Goal: Task Accomplishment & Management: Use online tool/utility

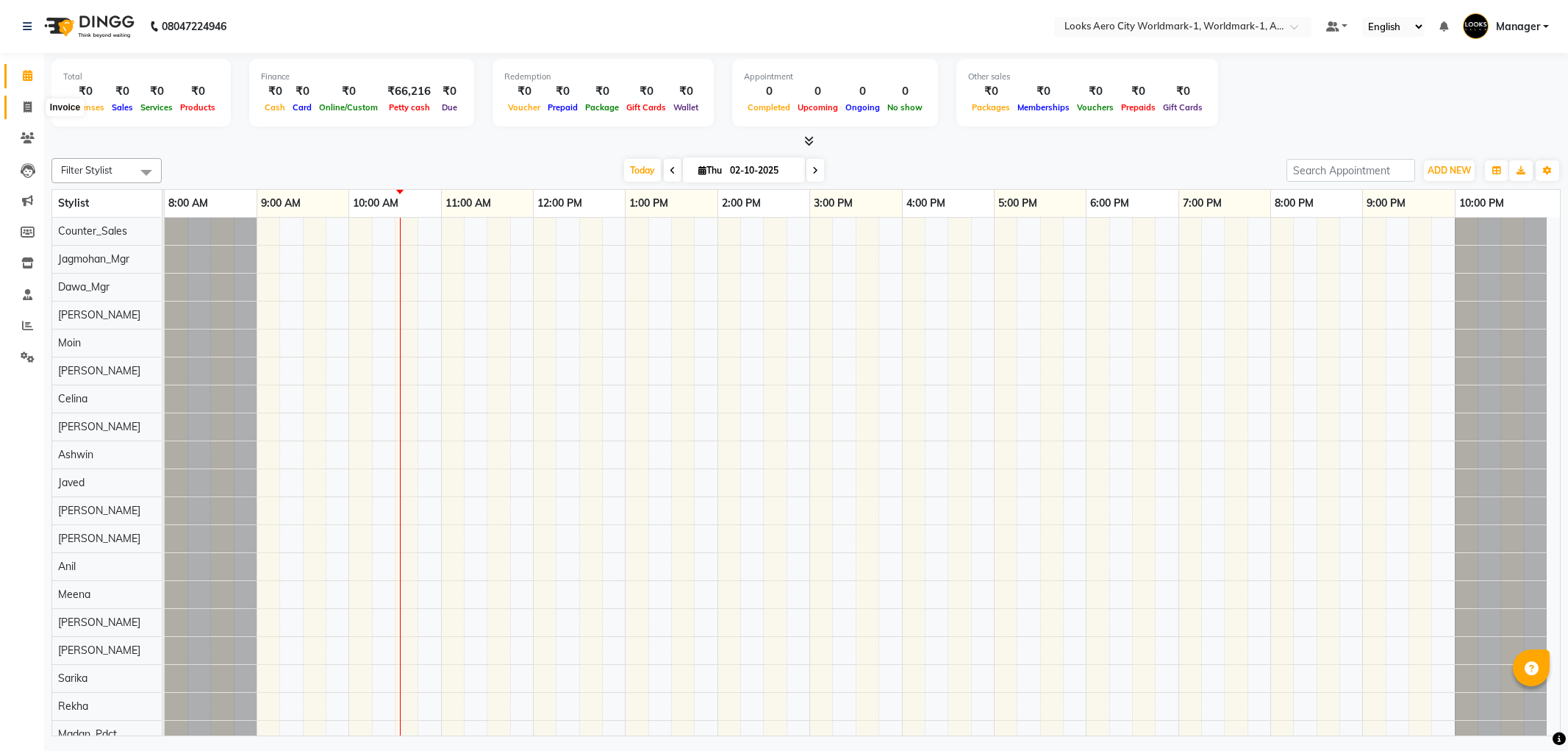
click at [26, 111] on icon at bounding box center [27, 107] width 8 height 11
select select "service"
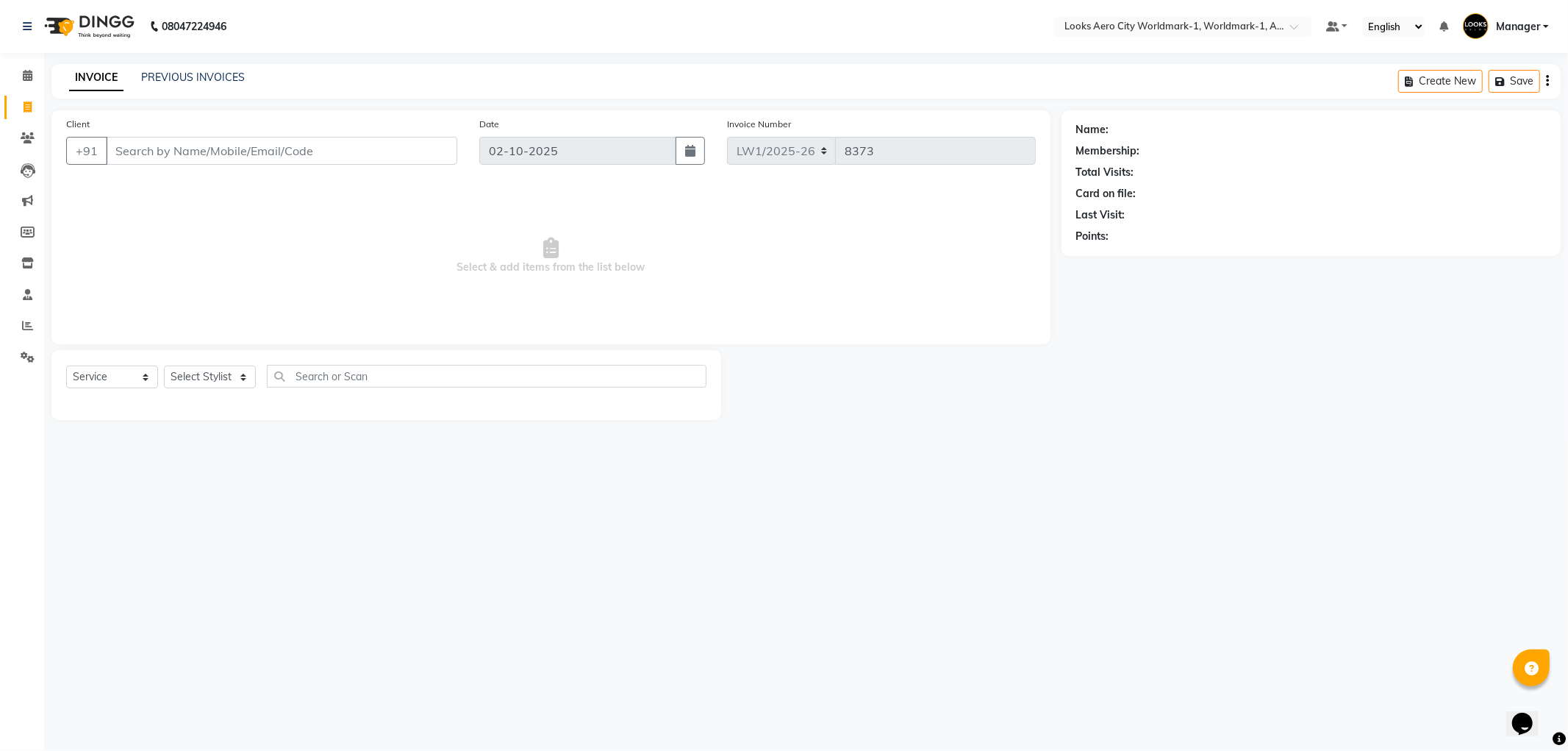
click at [186, 158] on input "Client" at bounding box center [281, 151] width 351 height 28
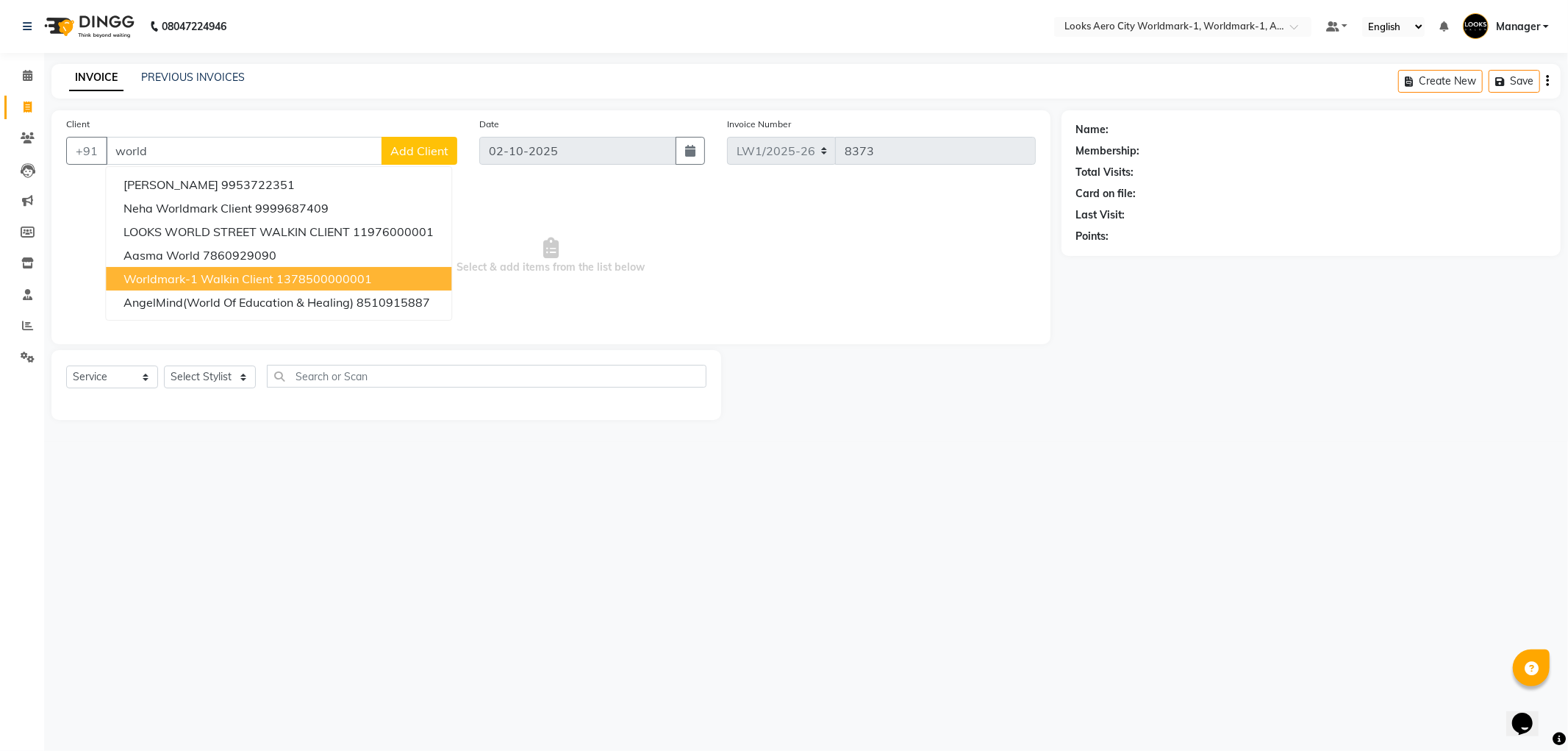
click at [254, 280] on span "Worldmark-1 Walkin Client" at bounding box center [198, 279] width 150 height 15
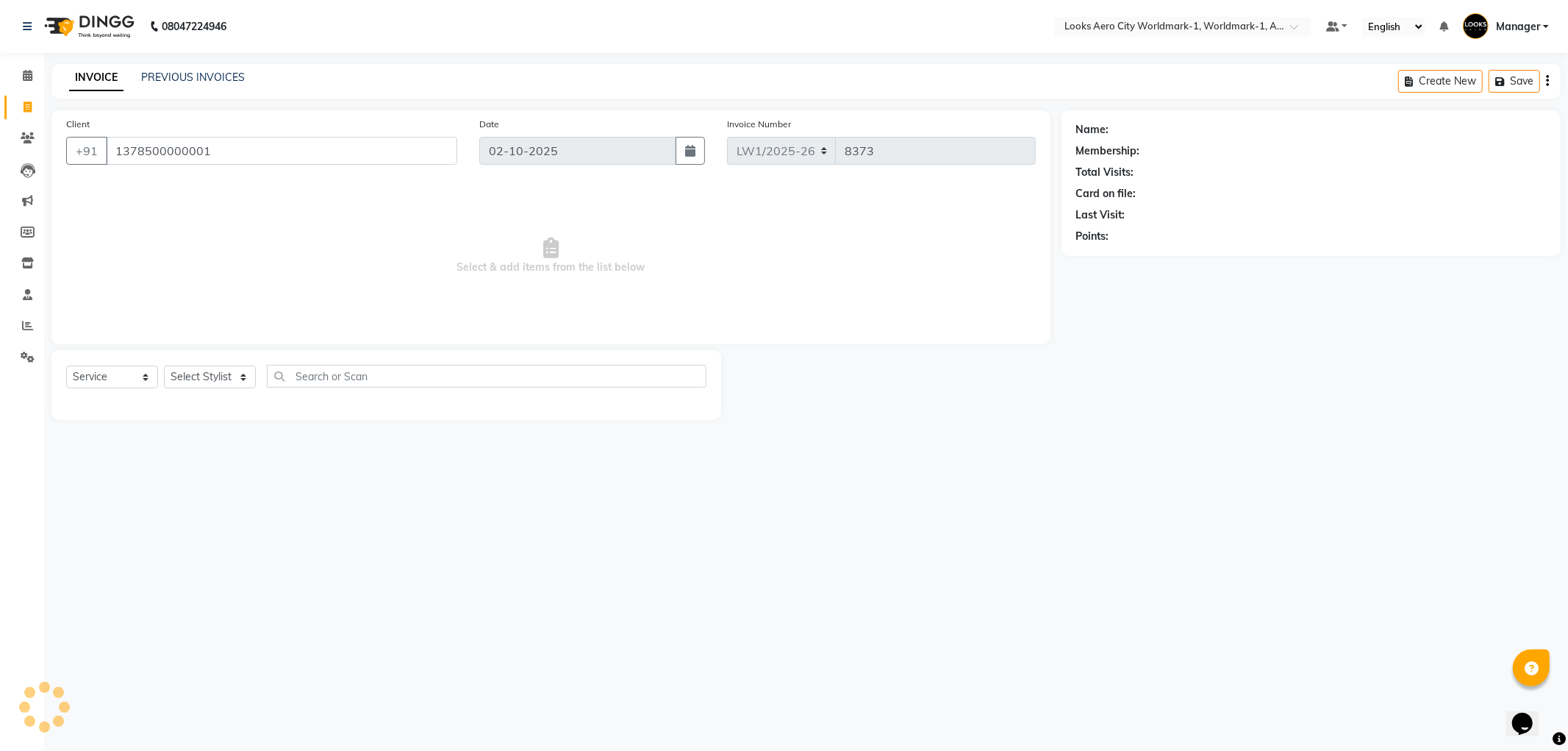
type input "1378500000001"
select select "1: Object"
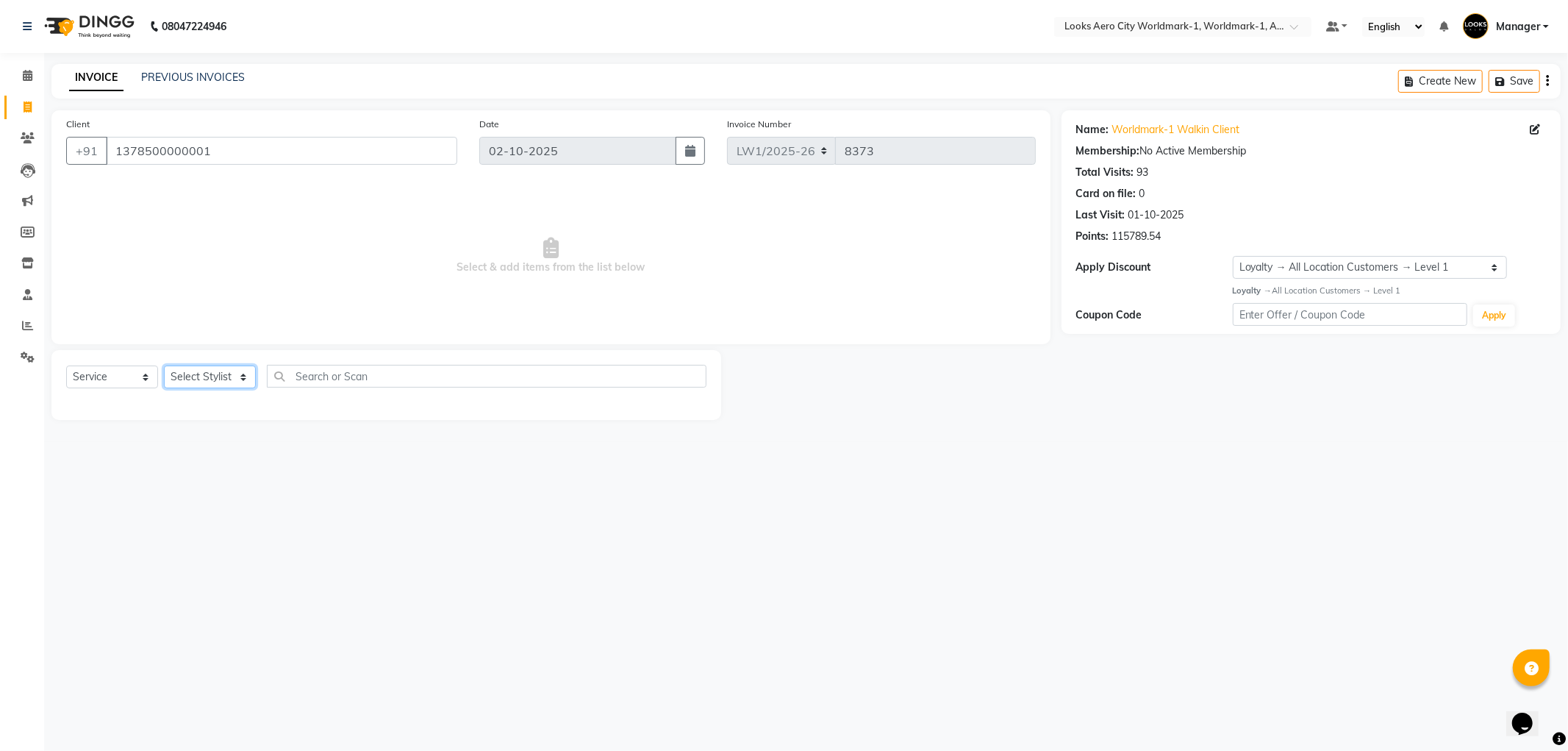
click at [247, 379] on select "Select Stylist [PERSON_NAME] [PERSON_NAME] [PERSON_NAME] [PERSON_NAME] Counter_…" at bounding box center [209, 377] width 92 height 23
click at [145, 373] on select "Select Service Product Membership Package Voucher Prepaid Gift Card" at bounding box center [112, 377] width 92 height 23
select select "product"
click at [67, 366] on select "Select Service Product Membership Package Voucher Prepaid Gift Card" at bounding box center [112, 377] width 92 height 23
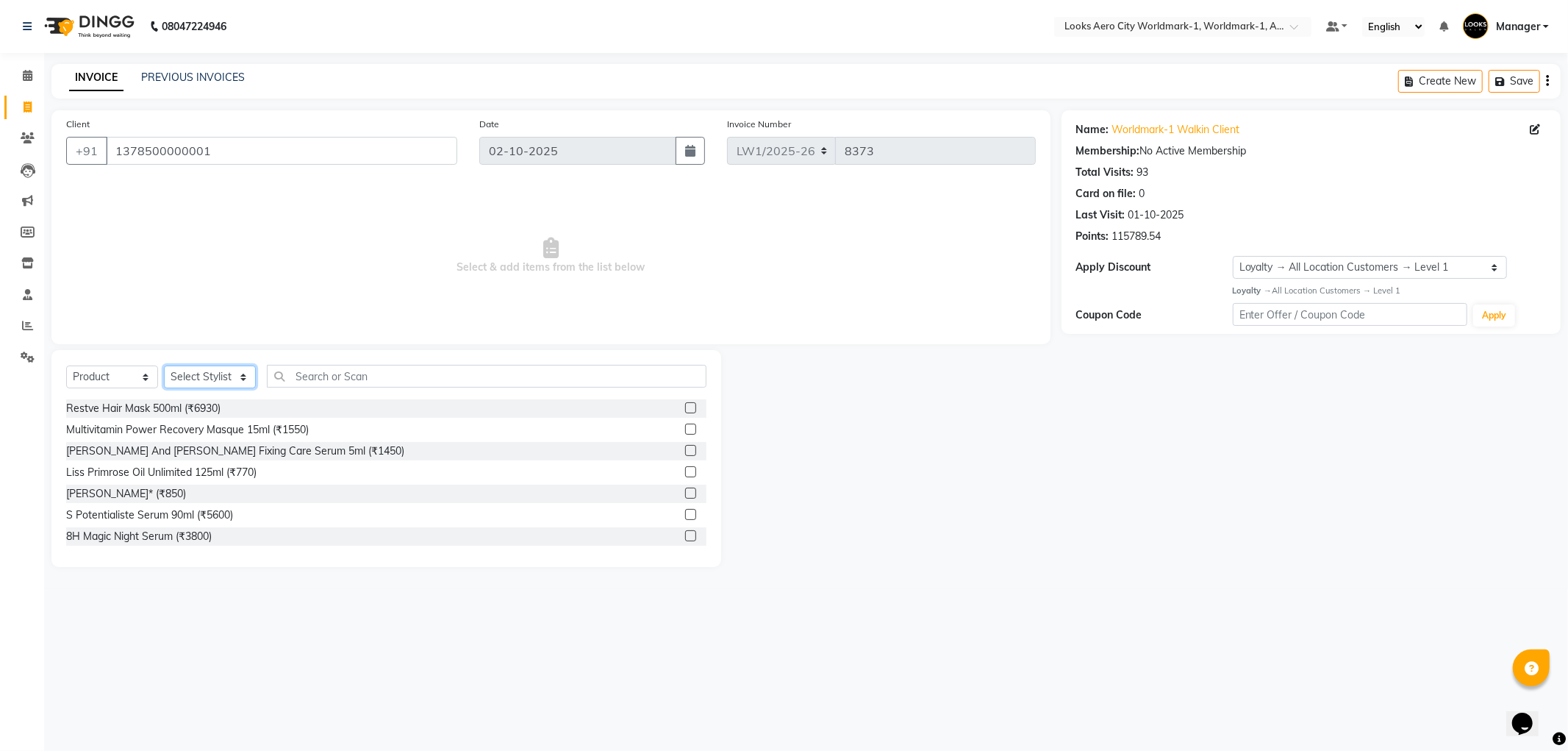
click at [244, 378] on select "Select Stylist [PERSON_NAME] [PERSON_NAME] [PERSON_NAME] [PERSON_NAME] Counter_…" at bounding box center [209, 377] width 92 height 23
select select "84534"
click at [164, 366] on select "Select Stylist [PERSON_NAME] [PERSON_NAME] [PERSON_NAME] [PERSON_NAME] Counter_…" at bounding box center [209, 377] width 92 height 23
drag, startPoint x: 338, startPoint y: 369, endPoint x: 495, endPoint y: 421, distance: 165.4
click at [354, 381] on input "text" at bounding box center [487, 376] width 440 height 23
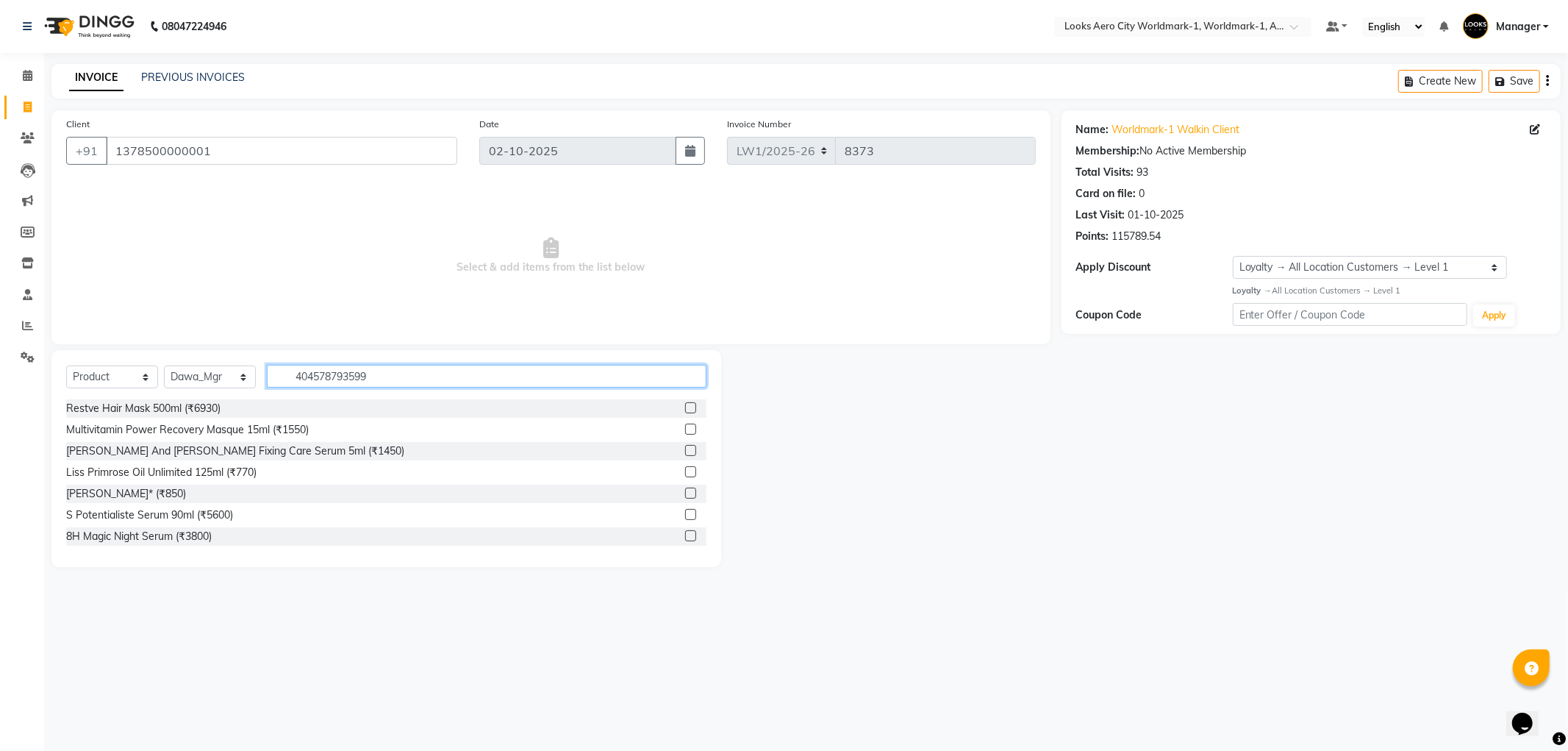
type input "4045787935998"
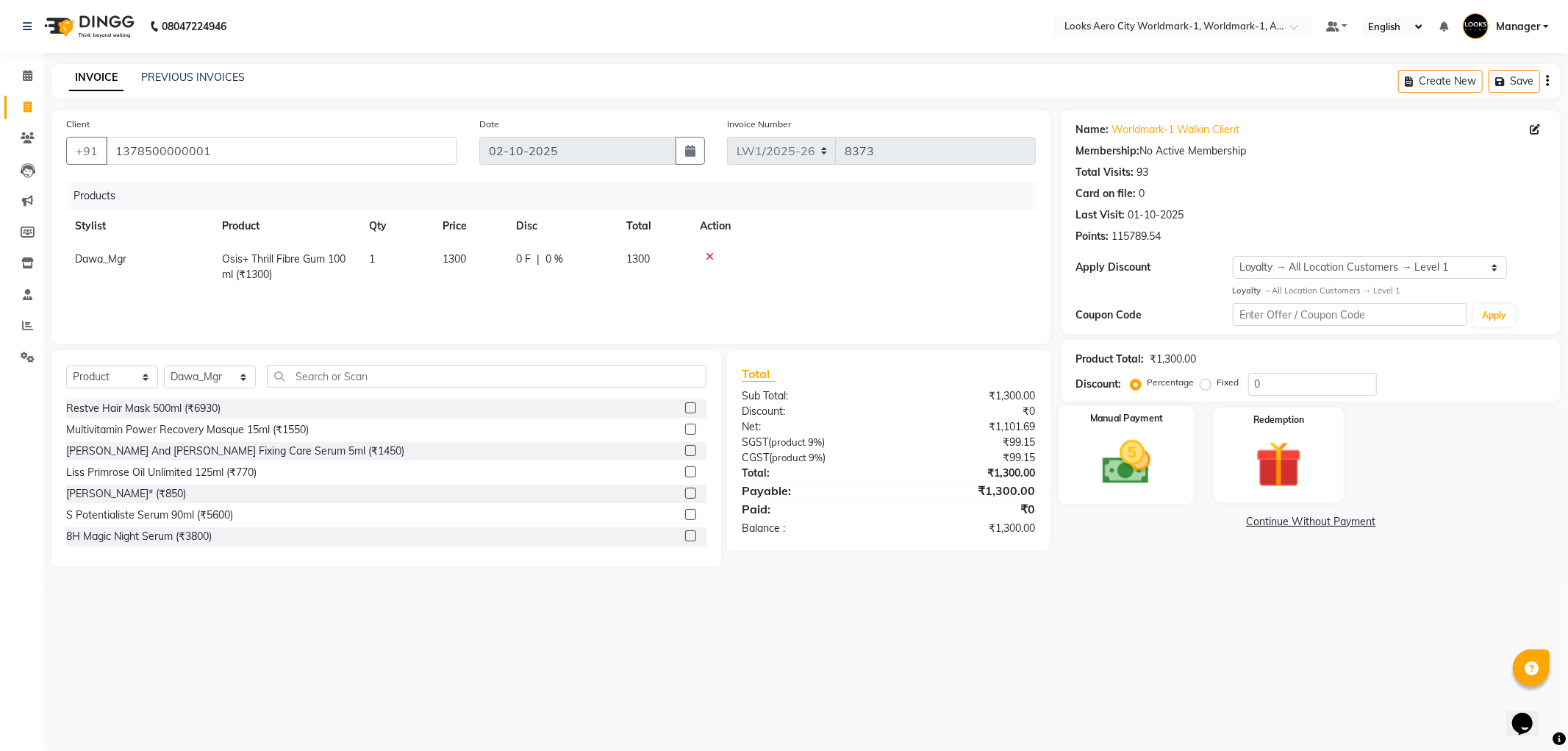
click at [1110, 471] on img at bounding box center [1127, 463] width 79 height 56
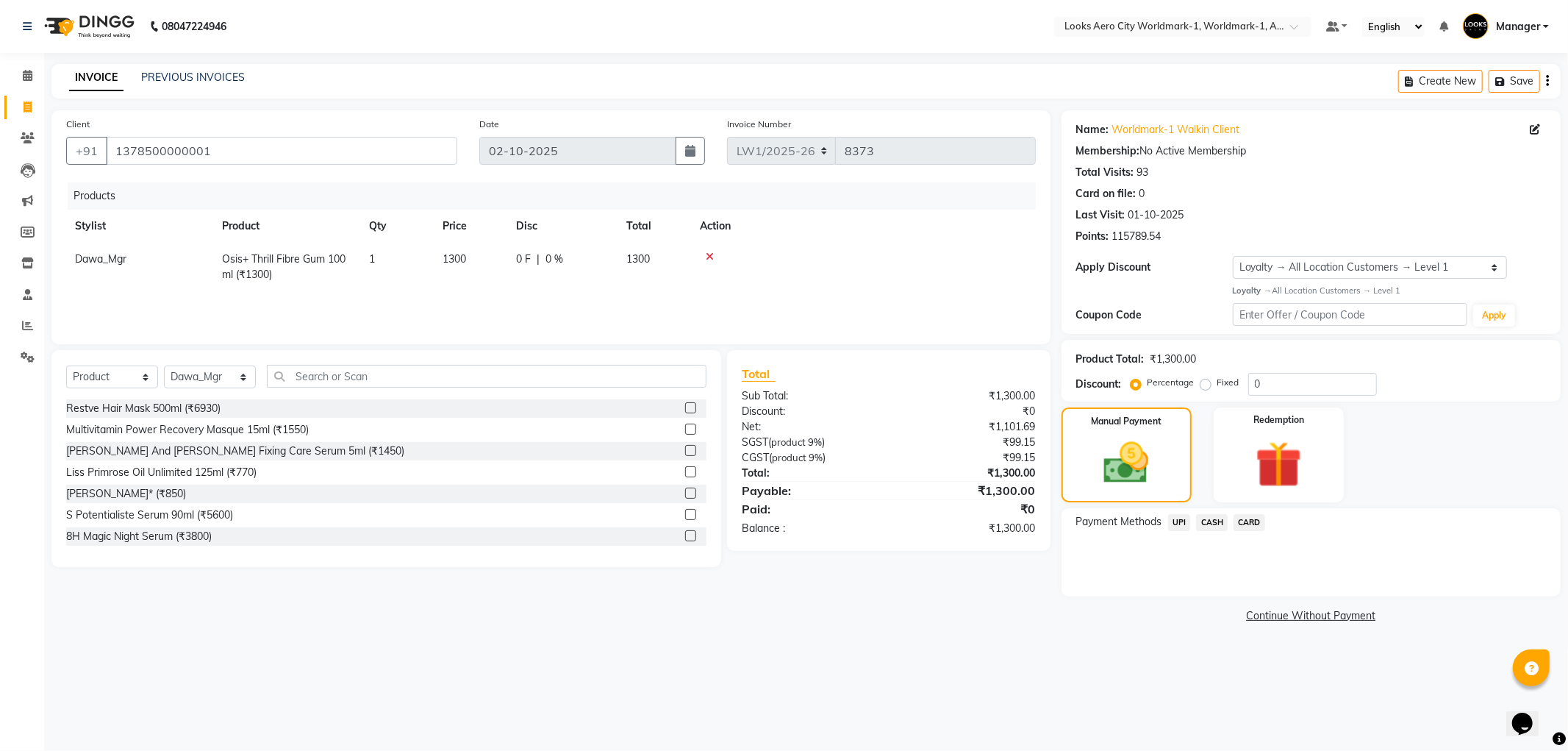
click at [1180, 523] on span "UPI" at bounding box center [1180, 522] width 23 height 17
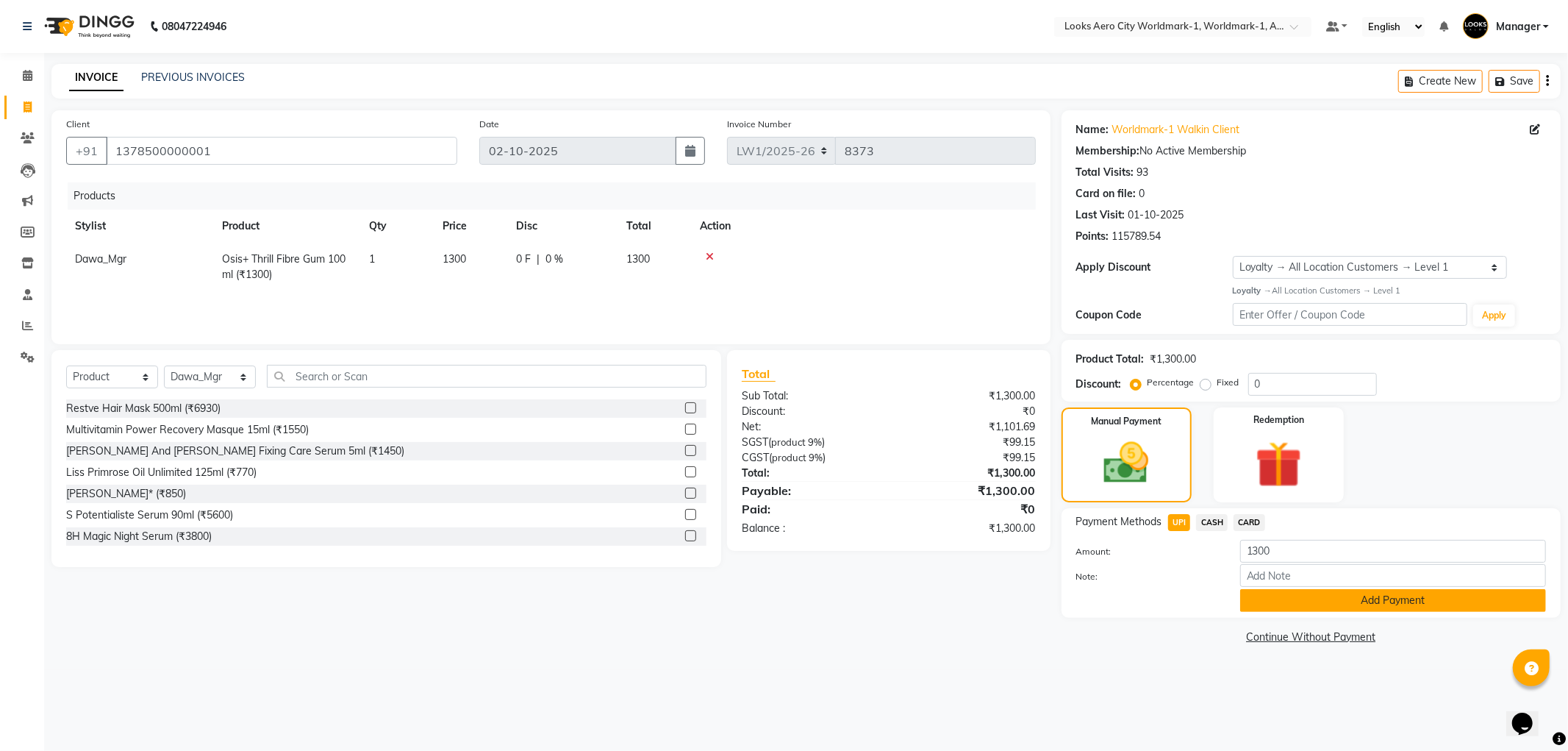
click at [1310, 606] on button "Add Payment" at bounding box center [1393, 600] width 306 height 23
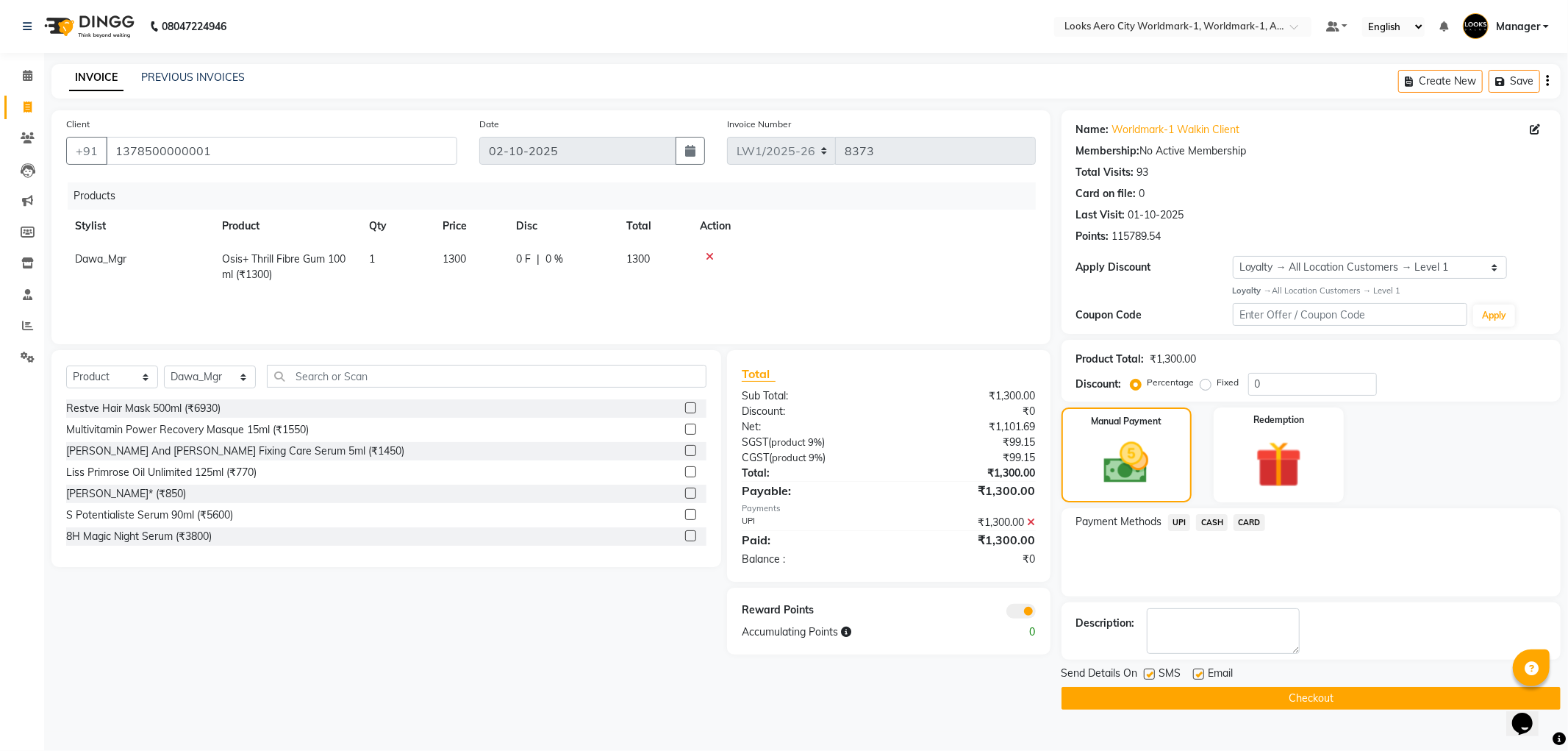
click at [1014, 613] on span at bounding box center [1021, 611] width 30 height 15
click at [1036, 613] on input "checkbox" at bounding box center [1036, 613] width 0 height 0
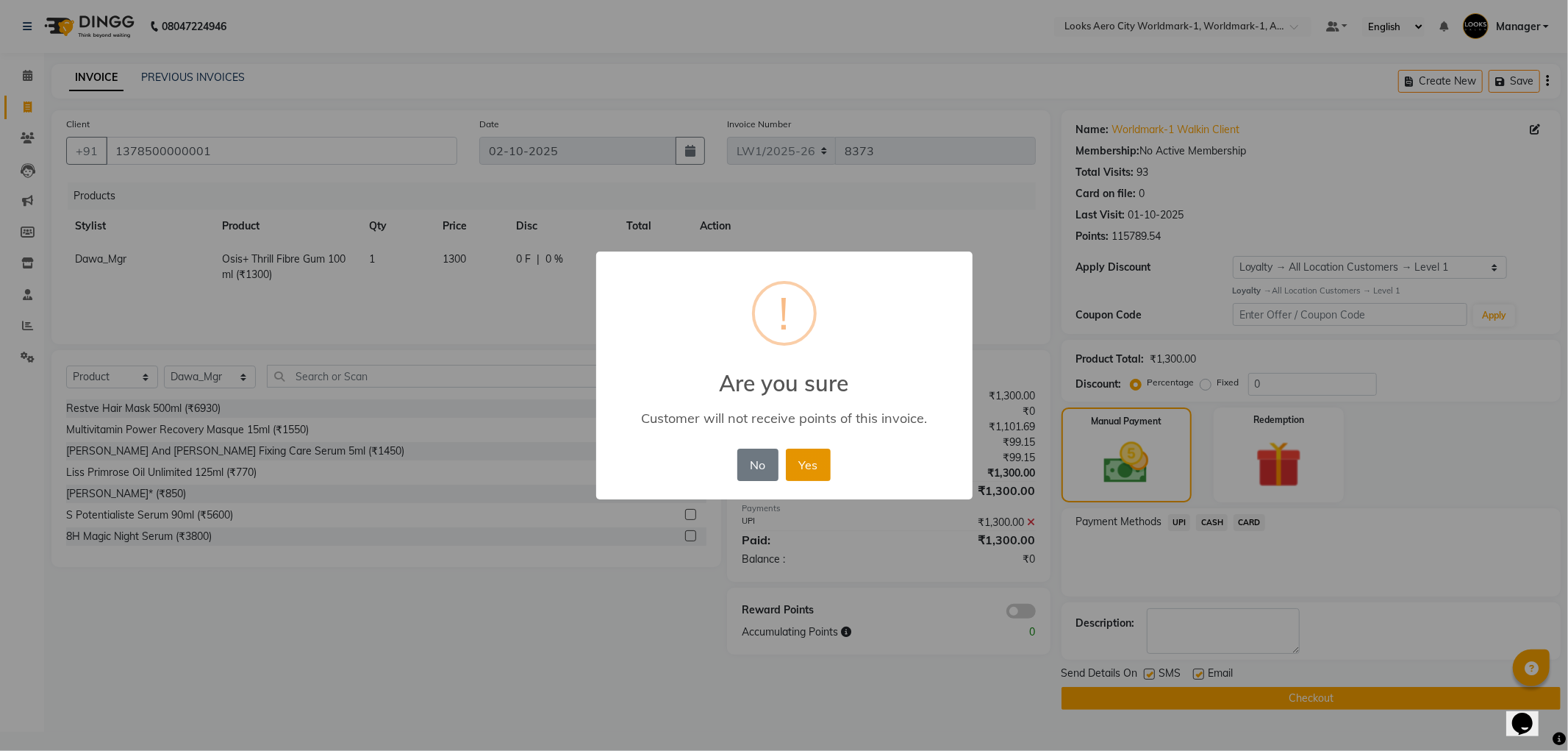
click at [812, 472] on button "Yes" at bounding box center [808, 464] width 45 height 32
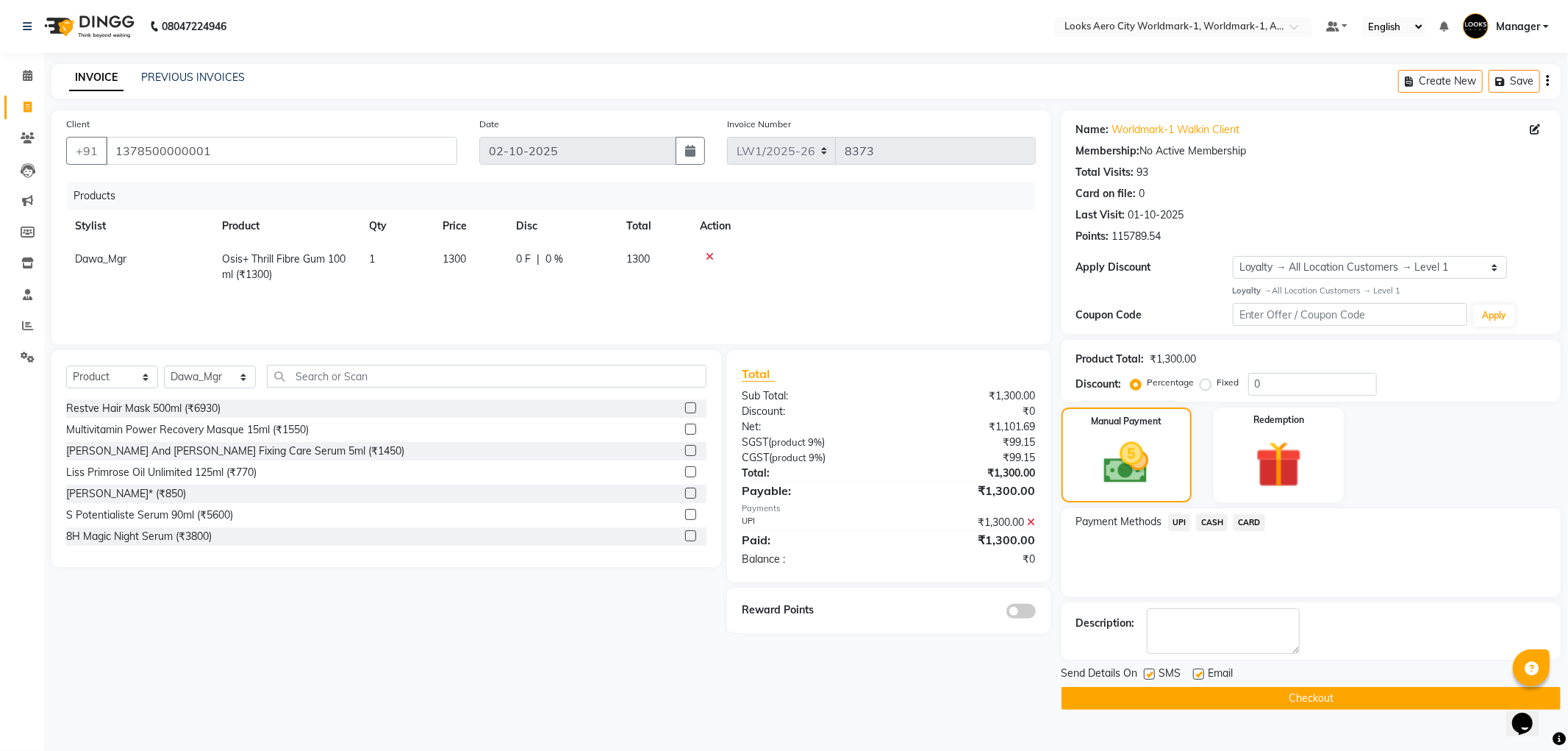
click at [1261, 698] on button "Checkout" at bounding box center [1311, 698] width 499 height 23
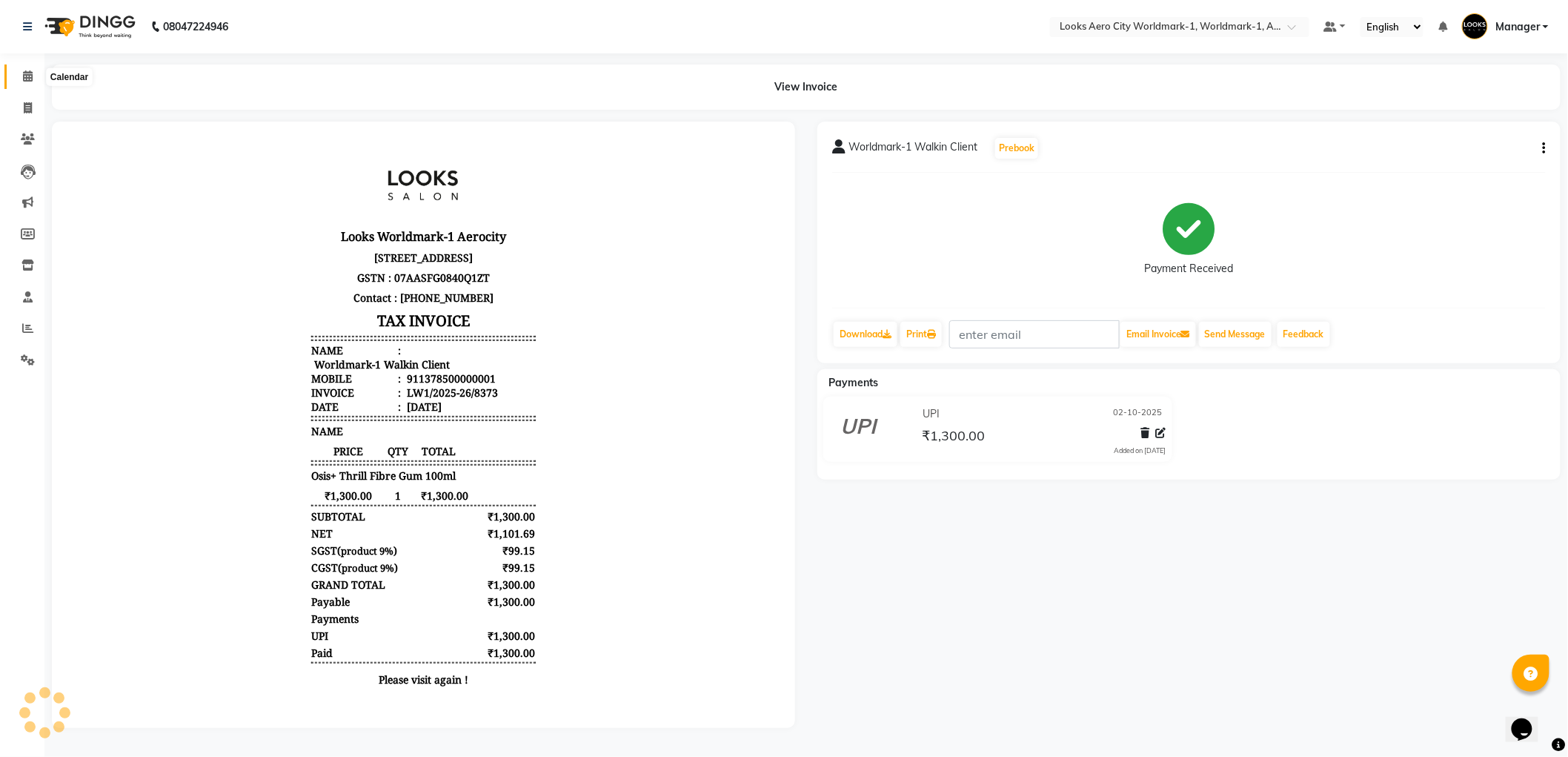
click at [20, 72] on span at bounding box center [27, 76] width 26 height 17
